Goal: Find specific page/section: Find specific page/section

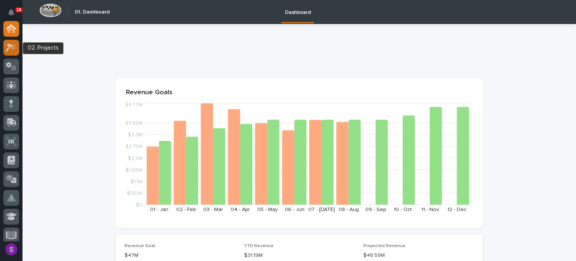
click at [8, 52] on div at bounding box center [11, 48] width 16 height 16
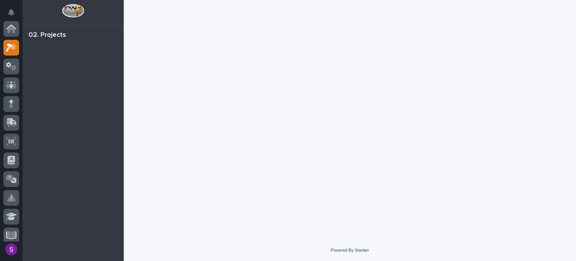
scroll to position [19, 0]
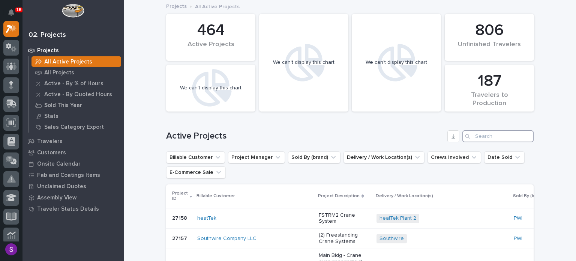
click at [490, 133] on input "Search" at bounding box center [498, 136] width 71 height 12
paste input "26448"
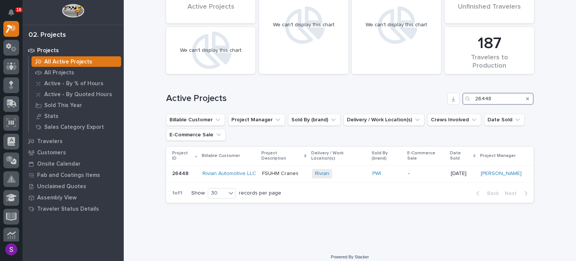
scroll to position [38, 0]
type input "26448"
click at [342, 171] on div "Rivian + 0" at bounding box center [339, 172] width 54 height 9
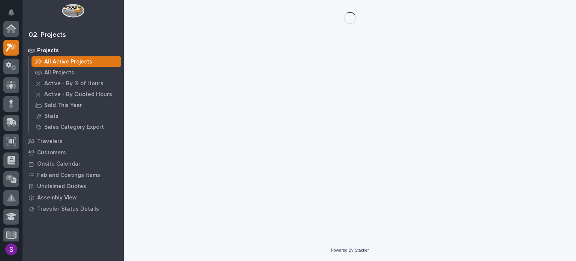
scroll to position [19, 0]
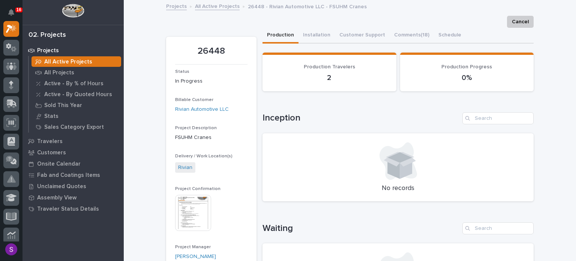
click at [198, 212] on img at bounding box center [193, 213] width 36 height 36
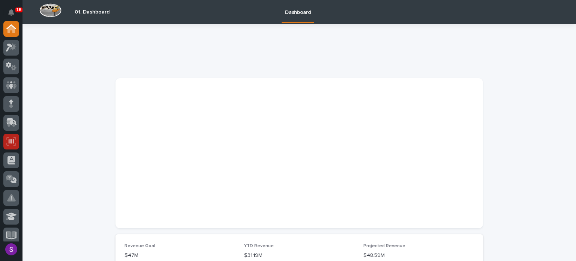
click at [15, 139] on icon at bounding box center [11, 141] width 10 height 9
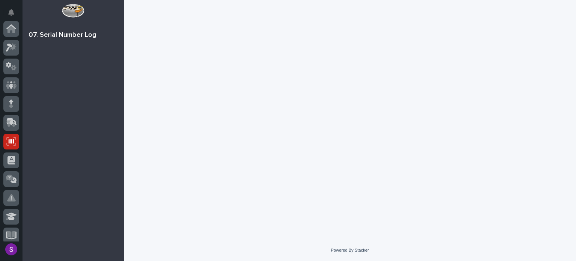
scroll to position [113, 0]
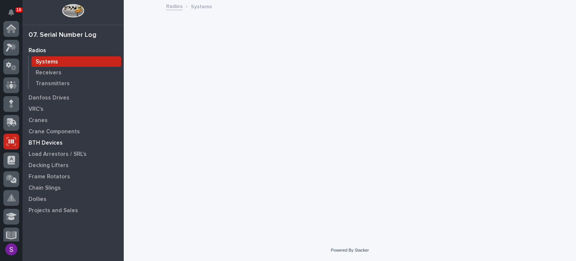
scroll to position [113, 0]
click at [45, 123] on p "Cranes" at bounding box center [38, 120] width 19 height 7
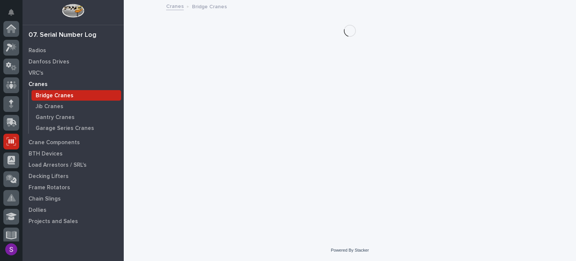
scroll to position [113, 0]
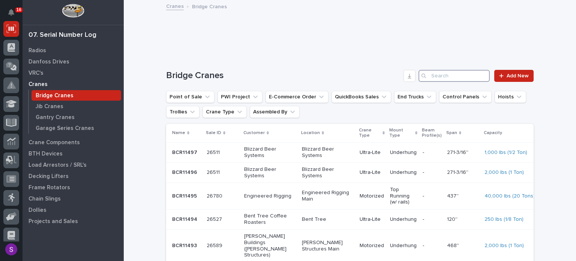
paste input "26448"
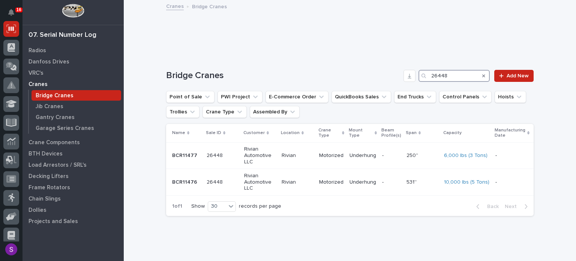
type input "26448"
